Goal: Find specific page/section: Find specific page/section

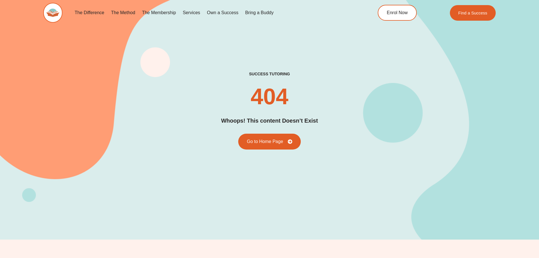
click at [123, 11] on link "The Method" at bounding box center [122, 12] width 31 height 13
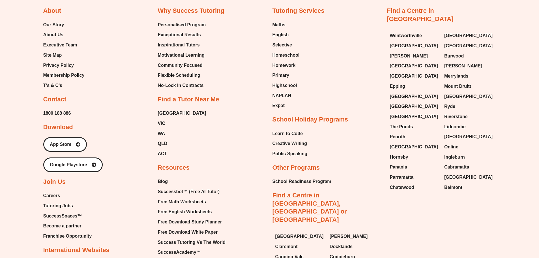
scroll to position [1384, 0]
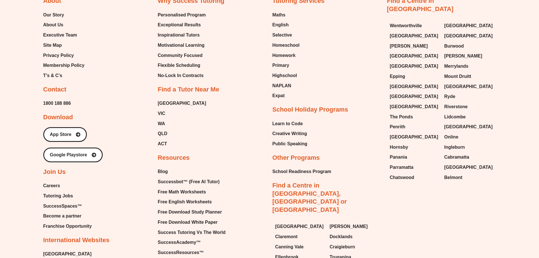
click at [57, 181] on span "Careers" at bounding box center [51, 185] width 17 height 8
